Goal: Task Accomplishment & Management: Manage account settings

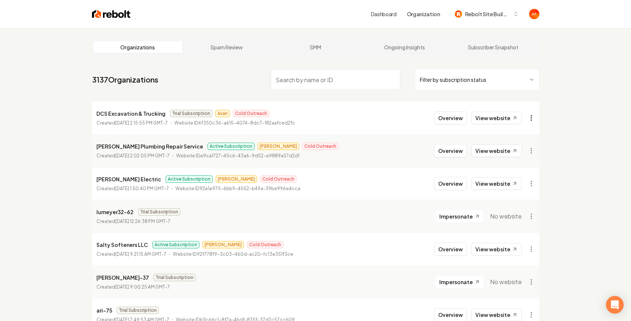
click at [528, 115] on html "Dashboard Organization Rebolt Site Builder Organizations Spam Review SMM Ongoin…" at bounding box center [315, 160] width 631 height 321
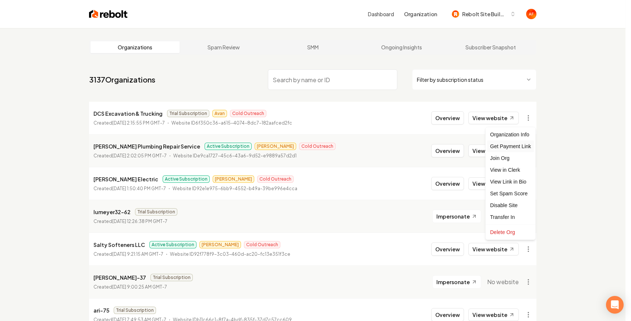
click at [514, 142] on div "Get Payment Link" at bounding box center [510, 146] width 47 height 12
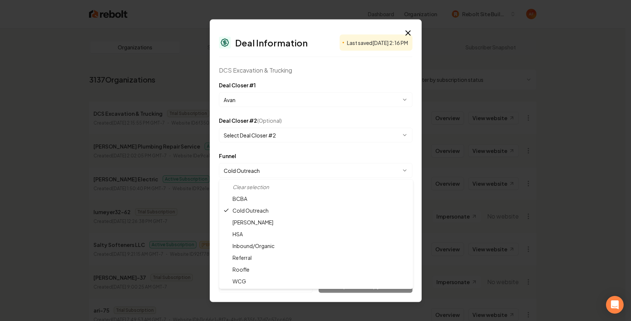
click at [258, 165] on body "Dashboard Organization Rebolt Site Builder Organizations Spam Review SMM Ongoin…" at bounding box center [313, 160] width 626 height 321
select select "**********"
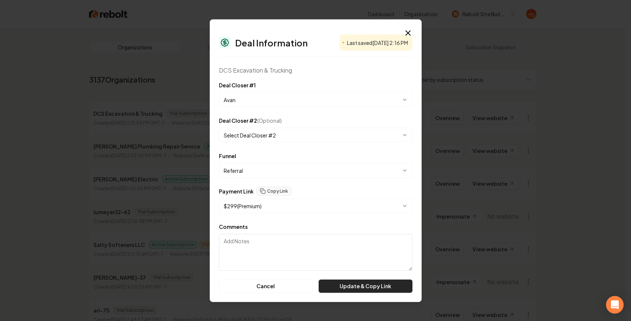
click at [337, 282] on button "Update & Copy Link" at bounding box center [366, 285] width 94 height 13
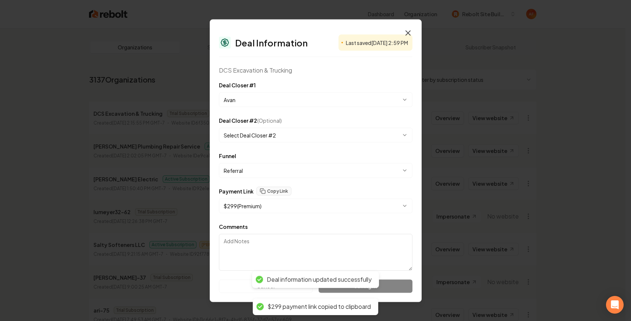
click at [408, 31] on icon "button" at bounding box center [408, 32] width 9 height 9
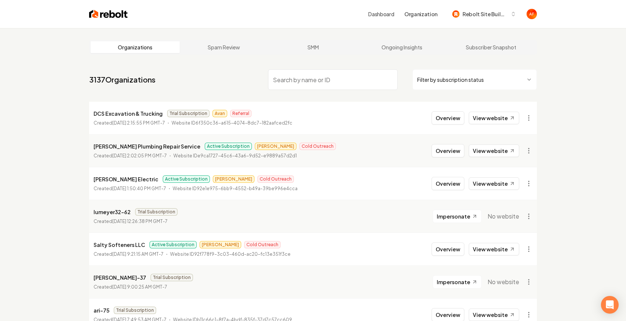
click at [94, 13] on img at bounding box center [108, 14] width 39 height 10
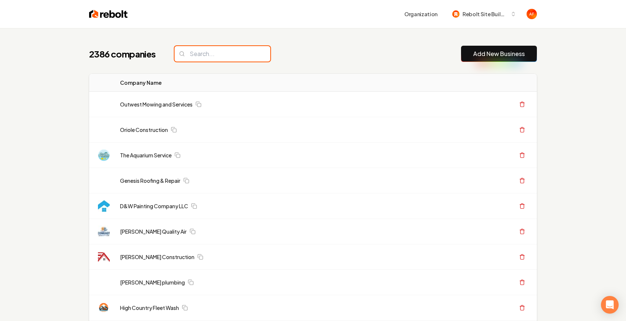
click at [225, 52] on input "search" at bounding box center [223, 53] width 96 height 15
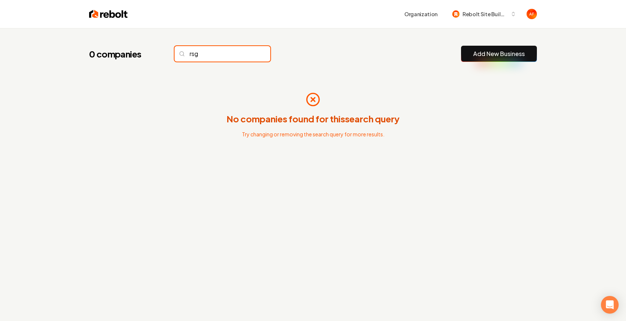
type input "rsg"
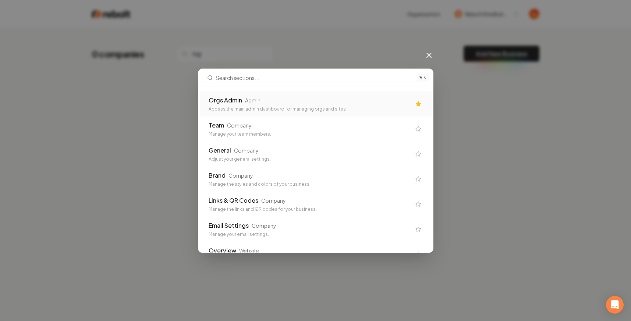
click at [231, 102] on div "Orgs Admin" at bounding box center [226, 100] width 34 height 9
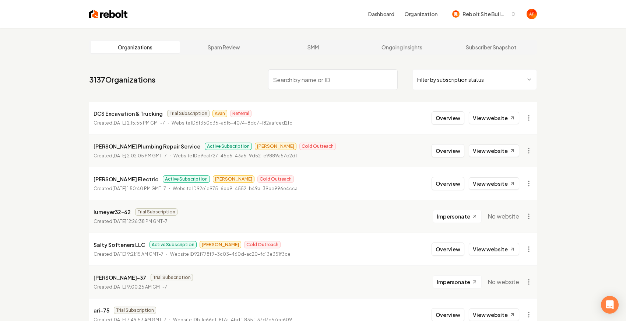
click at [309, 82] on input "search" at bounding box center [333, 79] width 130 height 21
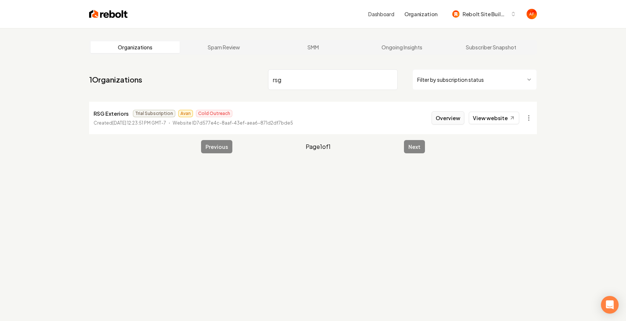
type input "rsg"
click at [436, 121] on button "Overview" at bounding box center [448, 117] width 33 height 13
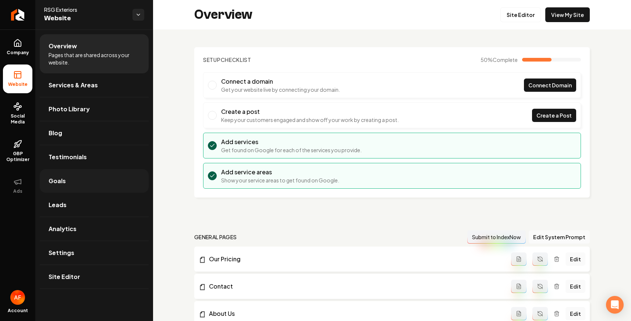
click at [64, 185] on link "Goals" at bounding box center [94, 181] width 109 height 24
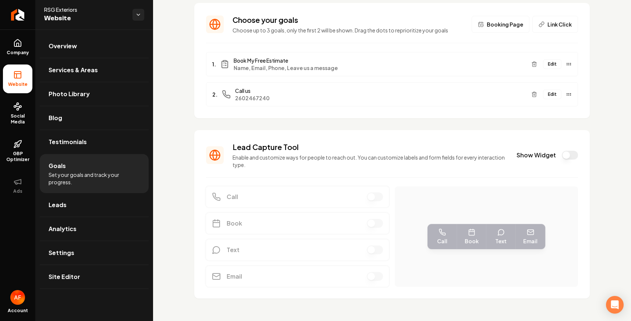
scroll to position [51, 0]
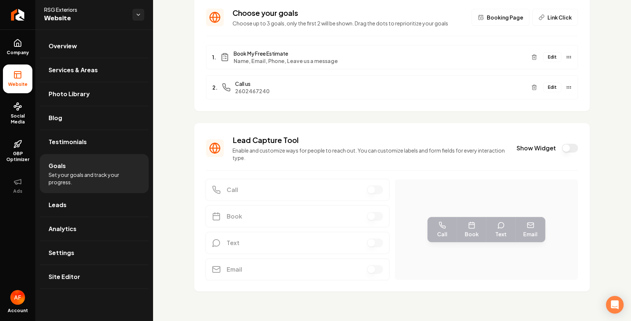
click at [563, 151] on button "Show Widget" at bounding box center [570, 148] width 16 height 9
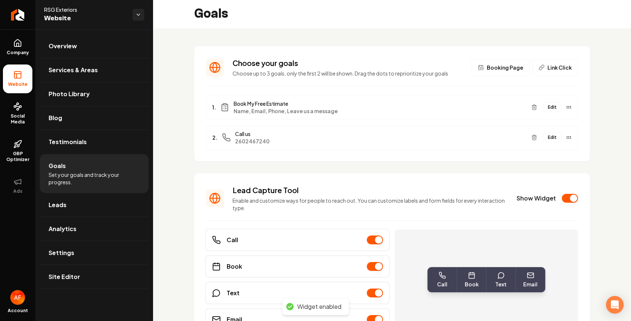
scroll to position [0, 0]
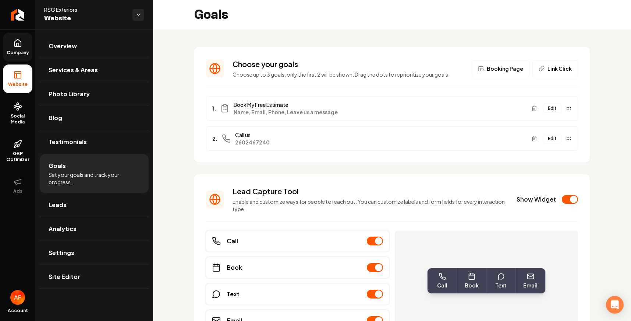
click at [17, 48] on link "Company" at bounding box center [17, 47] width 29 height 29
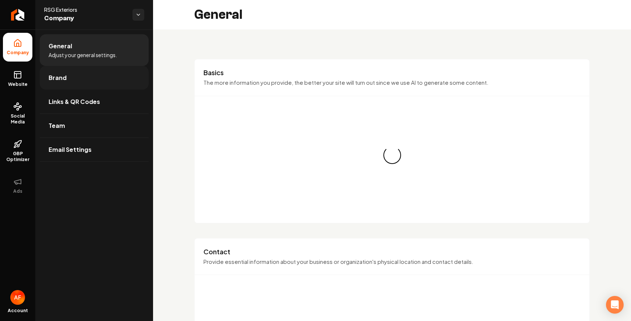
click at [78, 72] on link "Brand" at bounding box center [94, 78] width 109 height 24
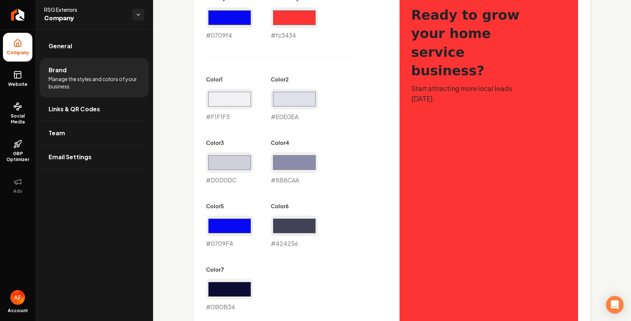
scroll to position [379, 0]
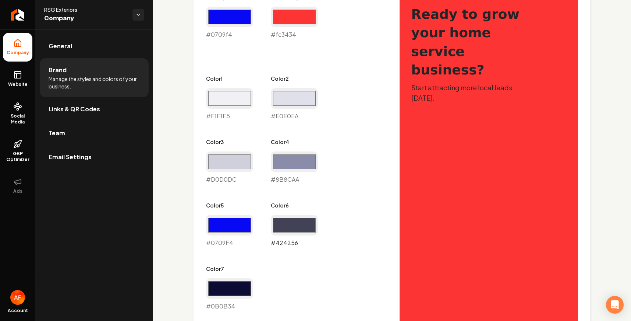
click at [305, 231] on input "#424256" at bounding box center [294, 225] width 47 height 21
type input "#fa3434"
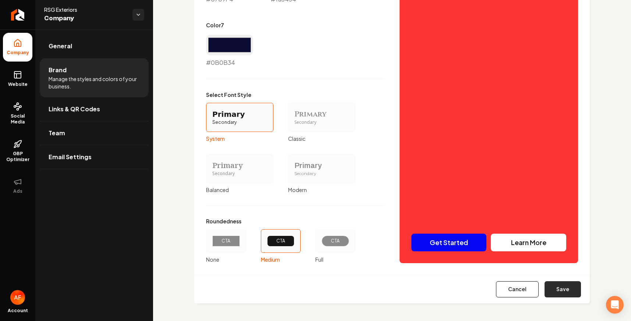
click at [562, 285] on button "Save" at bounding box center [563, 289] width 36 height 16
type input "#f1f1f5"
type input "#e0e0ea"
type input "#d0d0dc"
type input "#8b8caa"
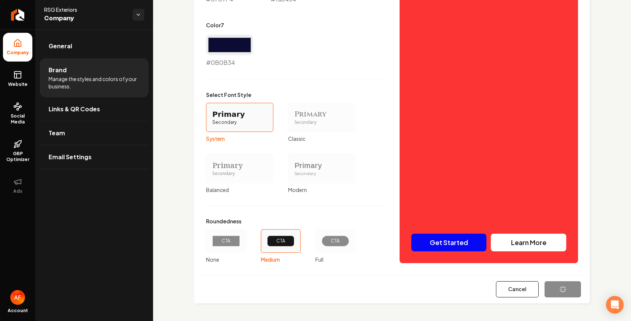
type input "#0709f4"
type input "#0b0b34"
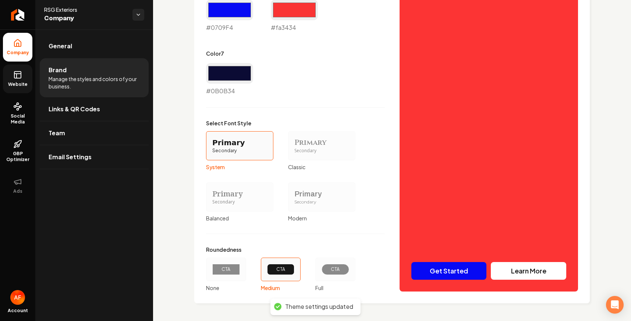
click at [14, 77] on rect at bounding box center [17, 74] width 7 height 7
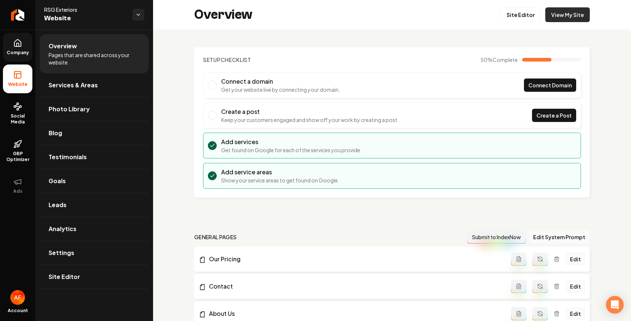
click at [572, 15] on link "View My Site" at bounding box center [568, 14] width 45 height 15
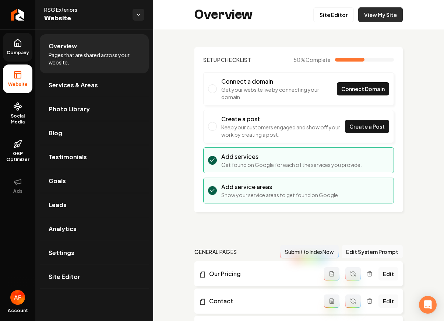
click at [381, 15] on link "View My Site" at bounding box center [380, 14] width 45 height 15
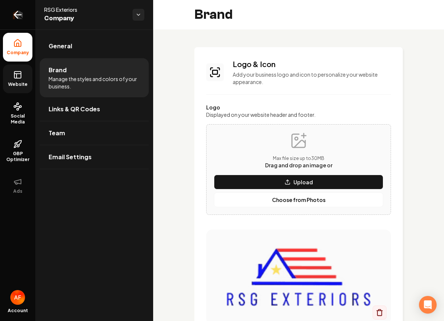
click at [13, 13] on icon "Return to dashboard" at bounding box center [18, 15] width 12 height 12
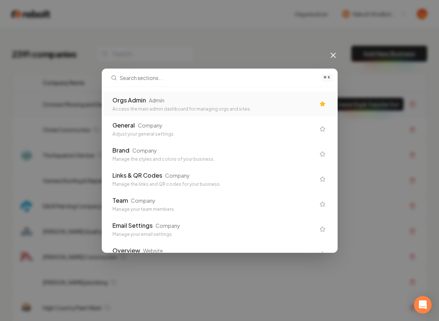
click at [268, 98] on div "Orgs Admin Admin" at bounding box center [213, 100] width 203 height 9
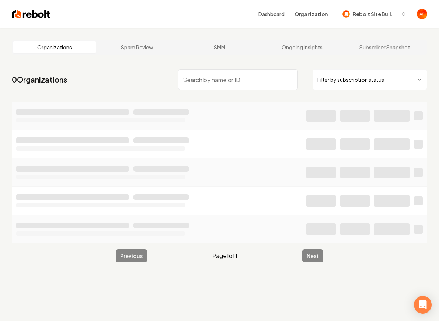
click at [211, 84] on input "search" at bounding box center [238, 79] width 120 height 21
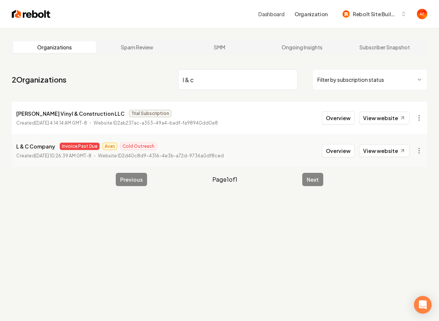
type input "l & c"
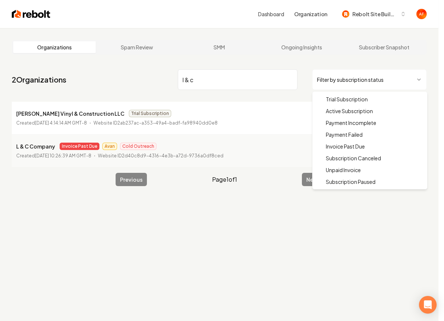
click at [385, 82] on html "Dashboard Organization Rebolt Site Builder Organizations Spam Review SMM Ongoin…" at bounding box center [222, 160] width 444 height 321
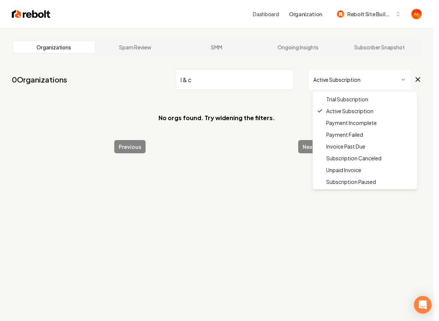
click at [325, 80] on html "Dashboard Organization Rebolt Site Builder Organizations Spam Review SMM Ongoin…" at bounding box center [219, 160] width 439 height 321
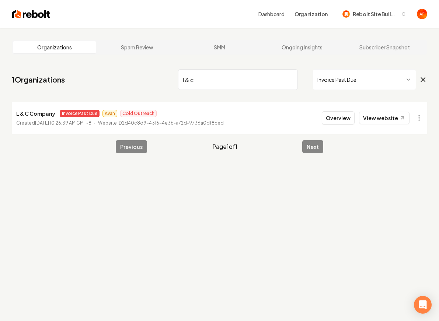
click at [286, 80] on input "l & c" at bounding box center [238, 79] width 120 height 21
click at [288, 80] on input "l & c" at bounding box center [238, 79] width 120 height 21
click at [288, 80] on input "search" at bounding box center [238, 79] width 120 height 21
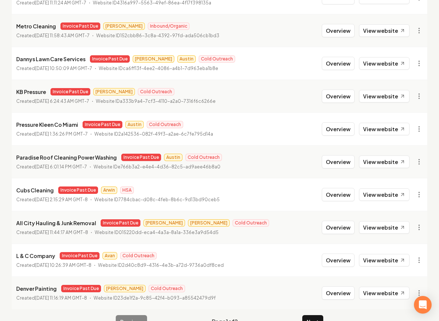
scroll to position [795, 0]
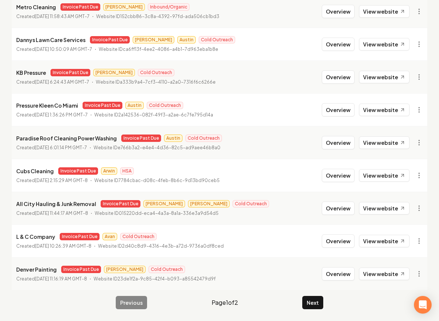
click at [314, 309] on button "Next" at bounding box center [312, 302] width 21 height 13
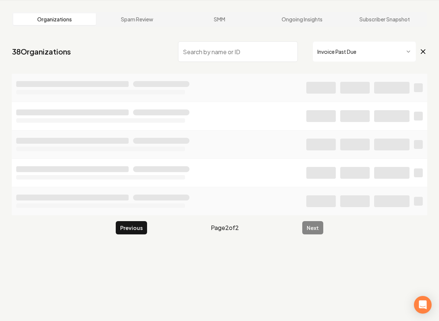
scroll to position [74, 0]
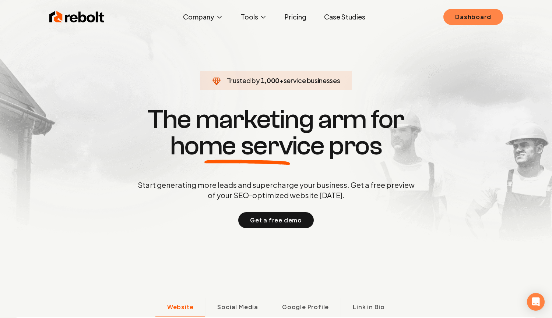
click at [471, 19] on link "Dashboard" at bounding box center [472, 17] width 59 height 16
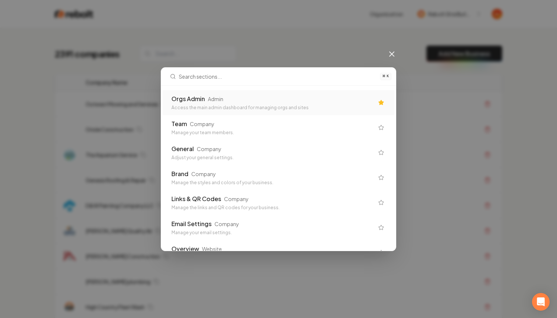
click at [250, 108] on div "Access the main admin dashboard for managing orgs and sites" at bounding box center [273, 108] width 203 height 6
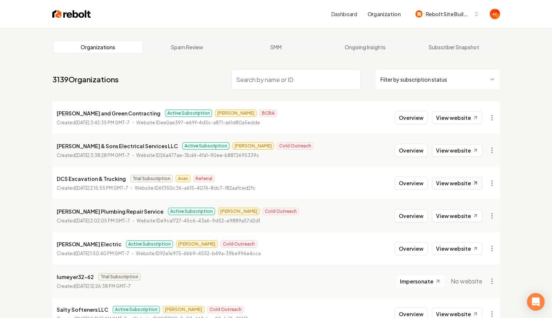
click at [444, 183] on link "View website" at bounding box center [457, 183] width 50 height 13
